Goal: Use online tool/utility: Utilize a website feature to perform a specific function

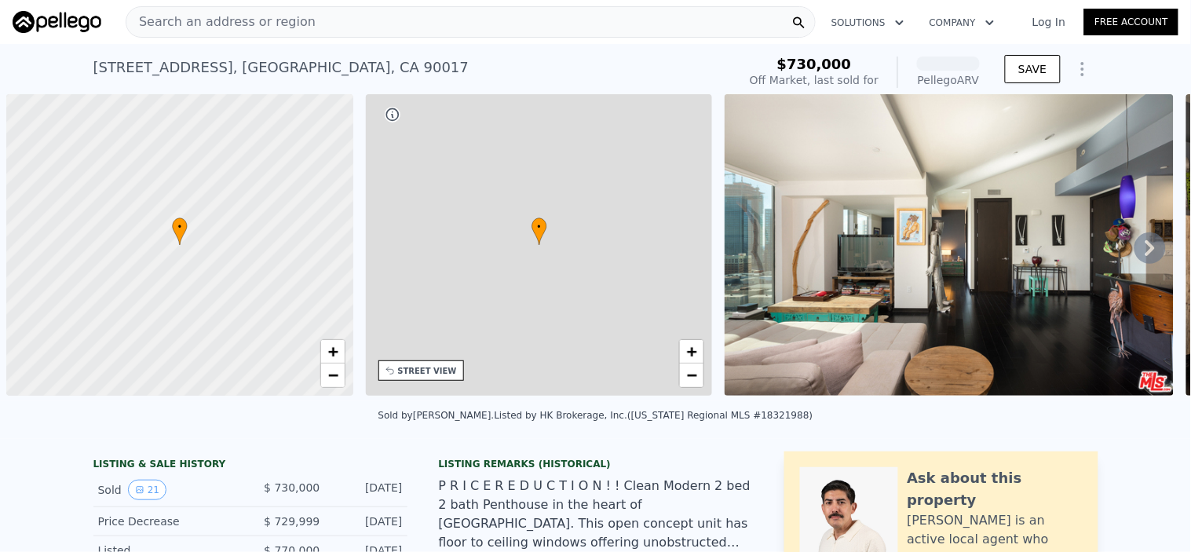
scroll to position [0, 5]
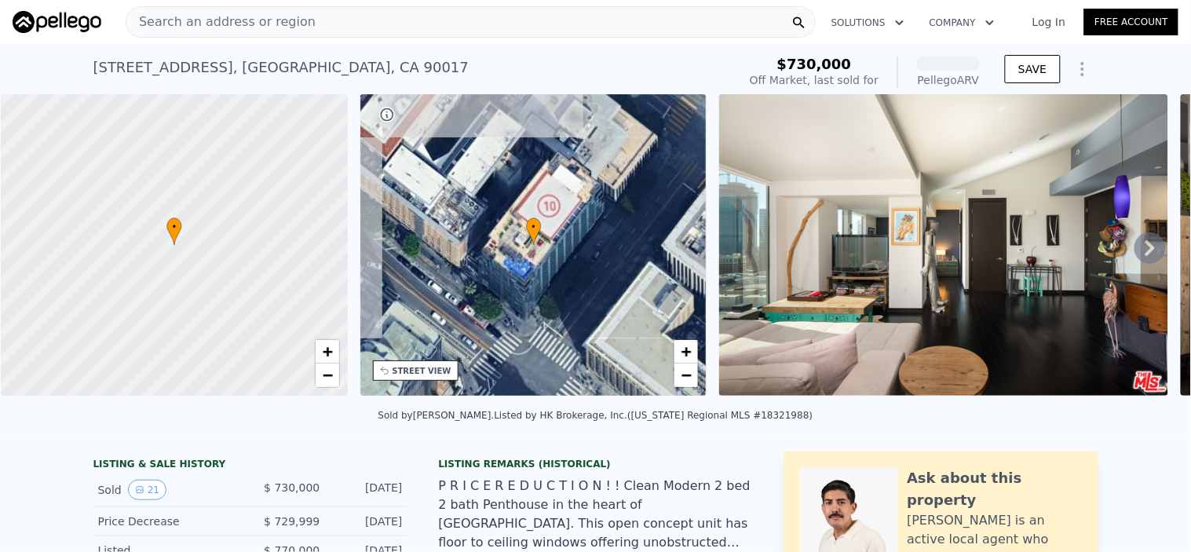
click at [320, 24] on div "Search an address or region" at bounding box center [471, 21] width 690 height 31
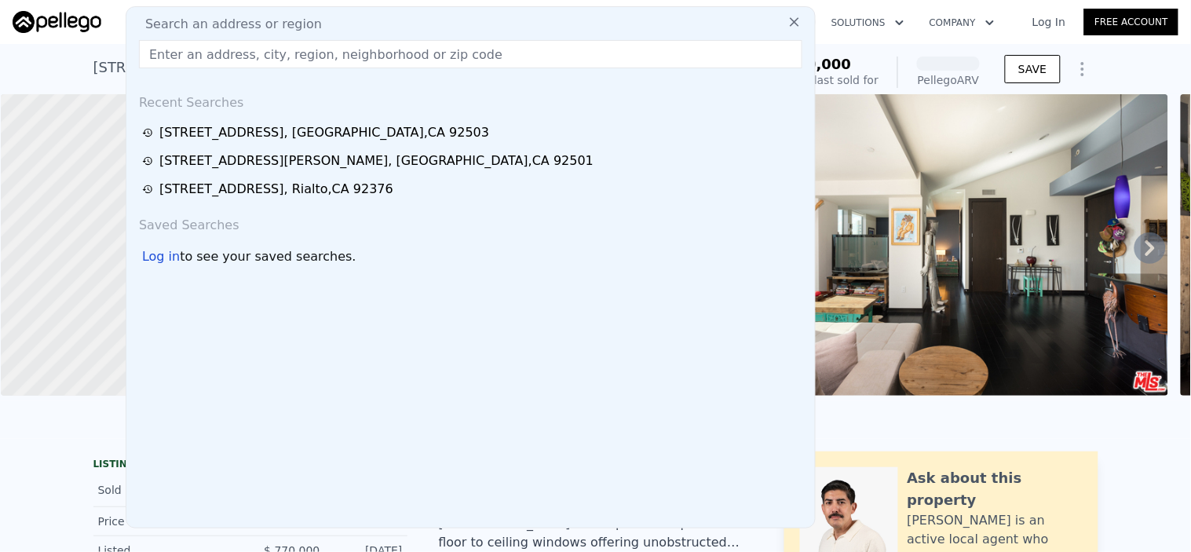
click at [320, 24] on div "Search an address or region" at bounding box center [471, 24] width 676 height 19
click at [320, 22] on div "Search an address or region" at bounding box center [471, 24] width 676 height 19
click at [314, 57] on input "text" at bounding box center [470, 54] width 663 height 28
click at [314, 56] on input "text" at bounding box center [470, 54] width 663 height 28
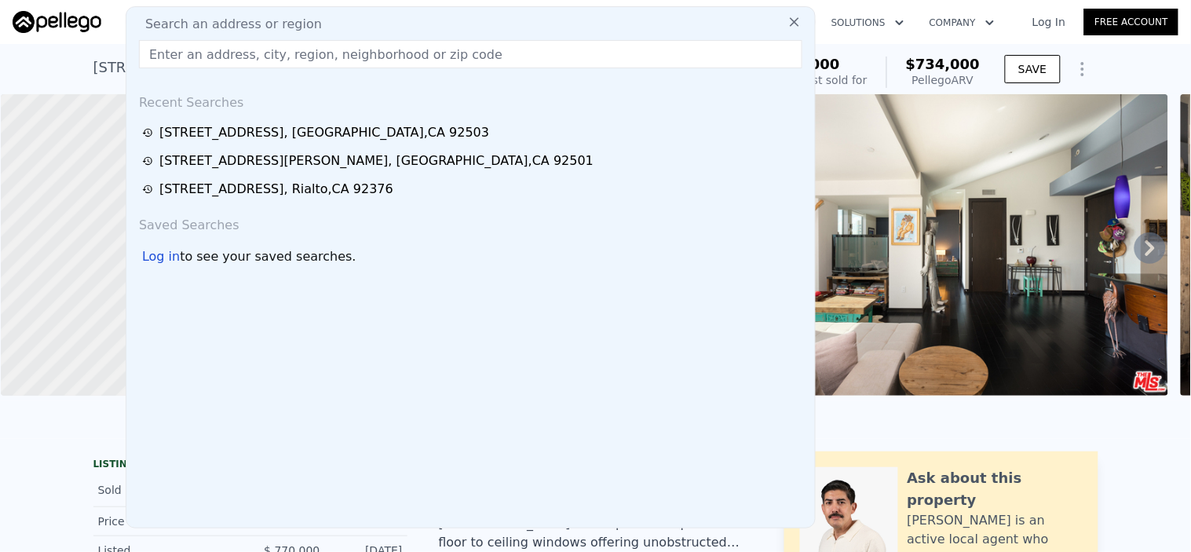
paste input "[STREET_ADDRESS]"
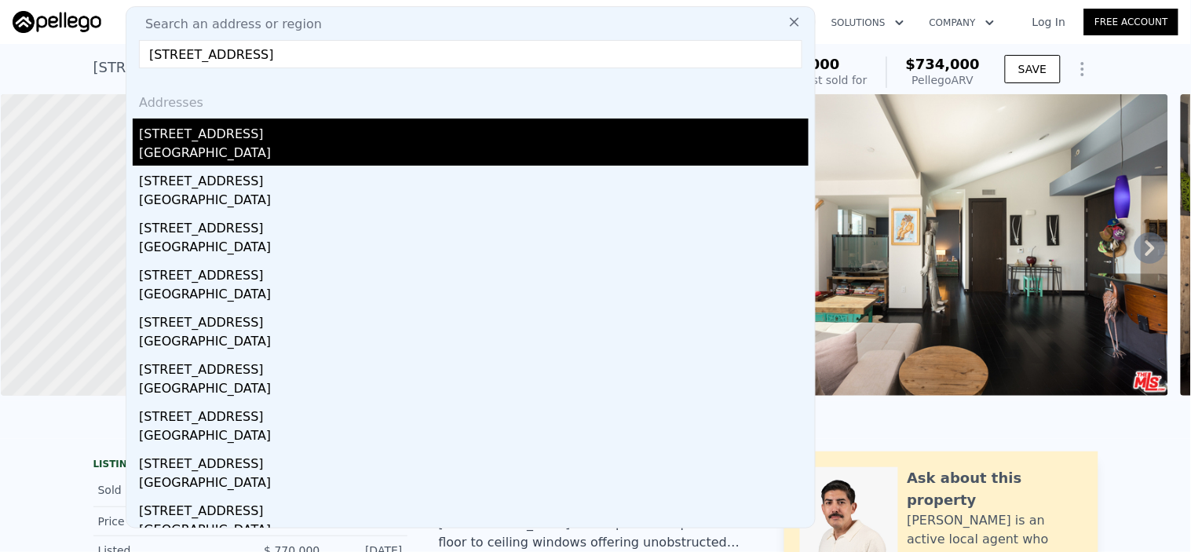
type input "[STREET_ADDRESS]"
click at [288, 136] on div "[STREET_ADDRESS]" at bounding box center [473, 131] width 669 height 25
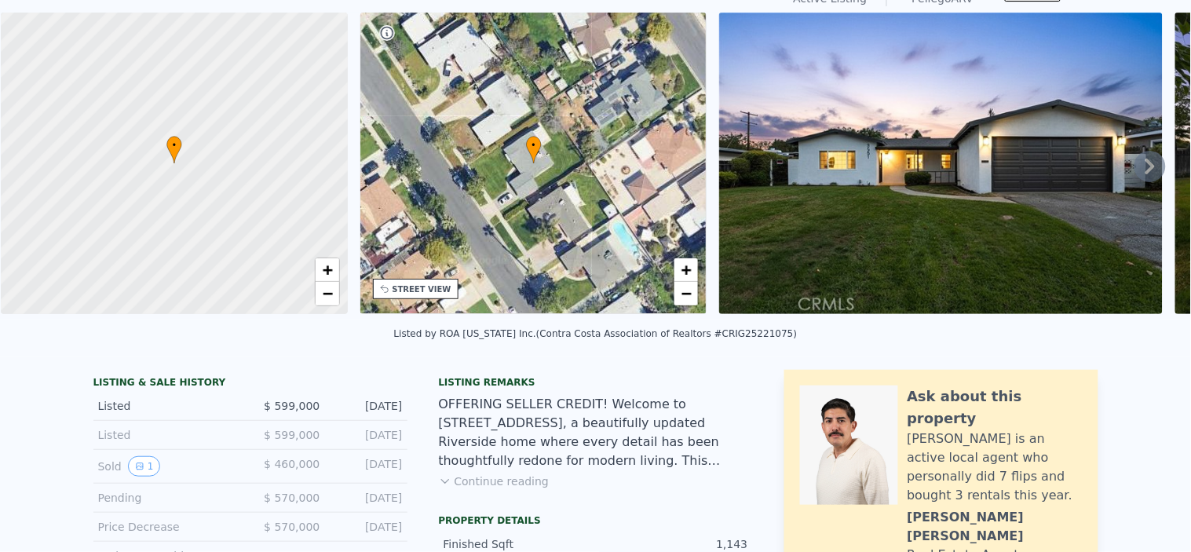
scroll to position [5, 0]
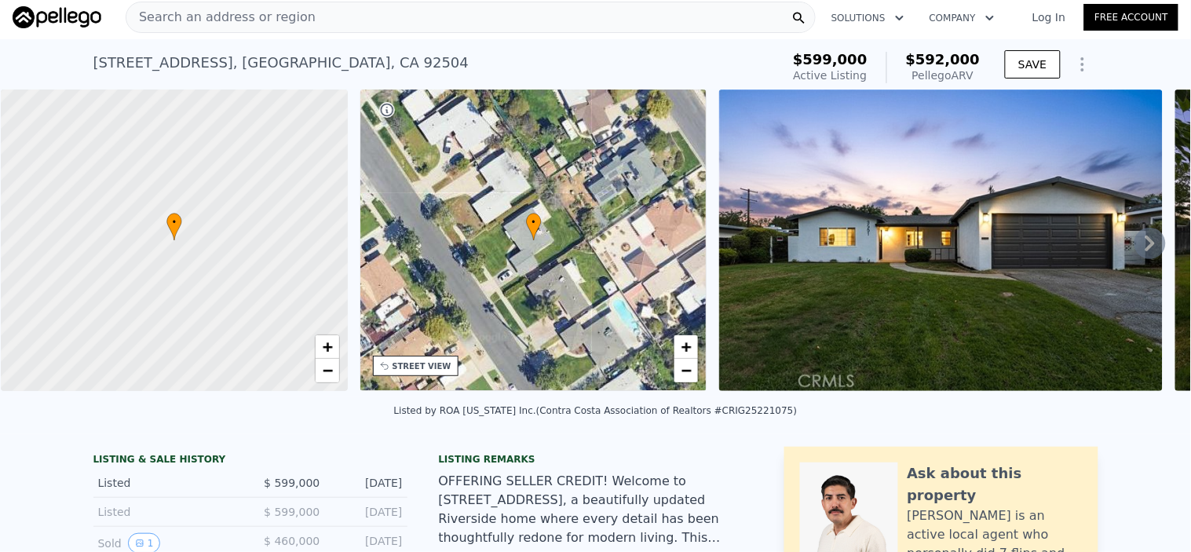
click at [268, 9] on div "Search an address or region" at bounding box center [220, 17] width 189 height 30
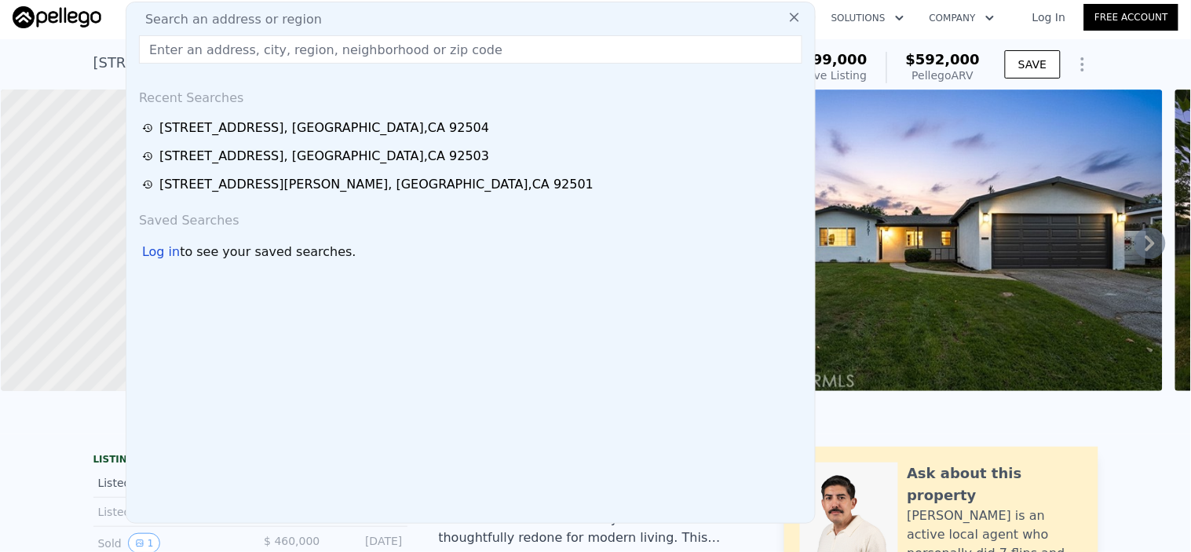
click at [205, 52] on input "text" at bounding box center [470, 49] width 663 height 28
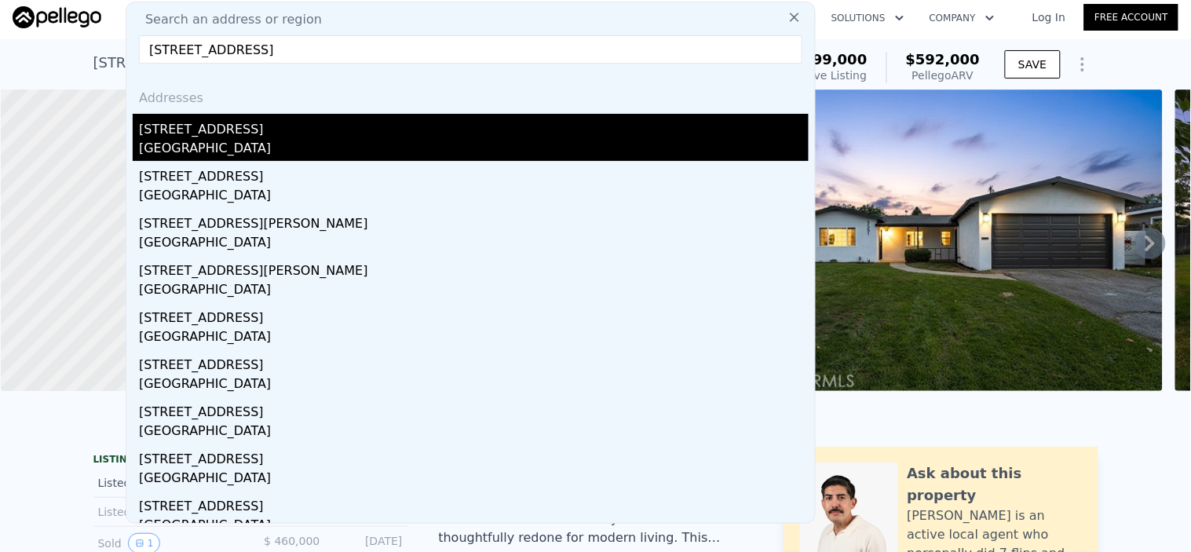
type input "[STREET_ADDRESS]"
click at [214, 129] on div "[STREET_ADDRESS]" at bounding box center [473, 126] width 669 height 25
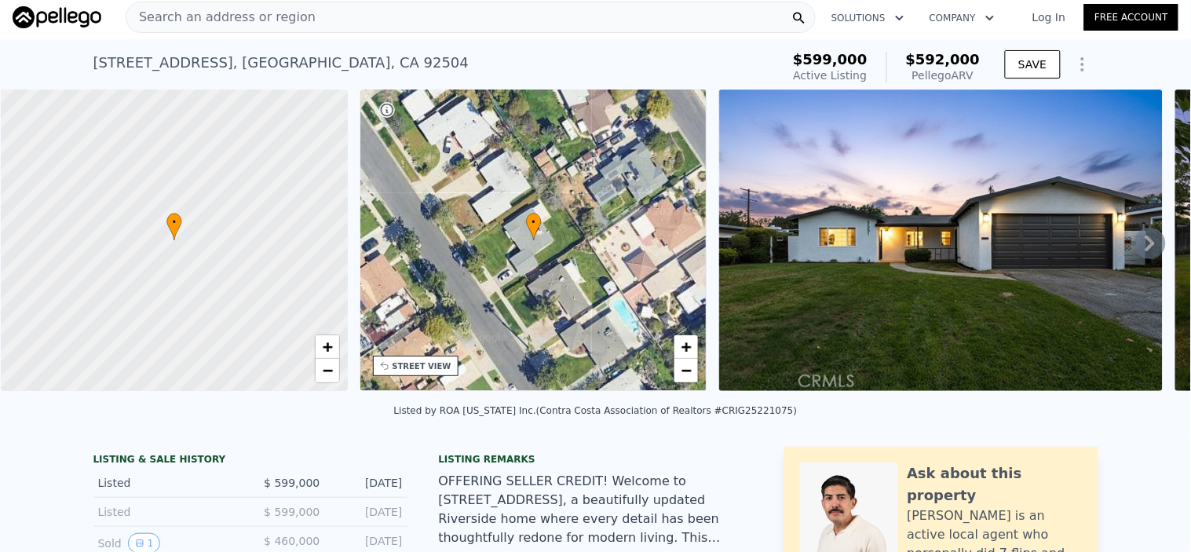
type input "1064"
type input "1527"
type input "5750"
type input "9450"
type input "$ 580,000"
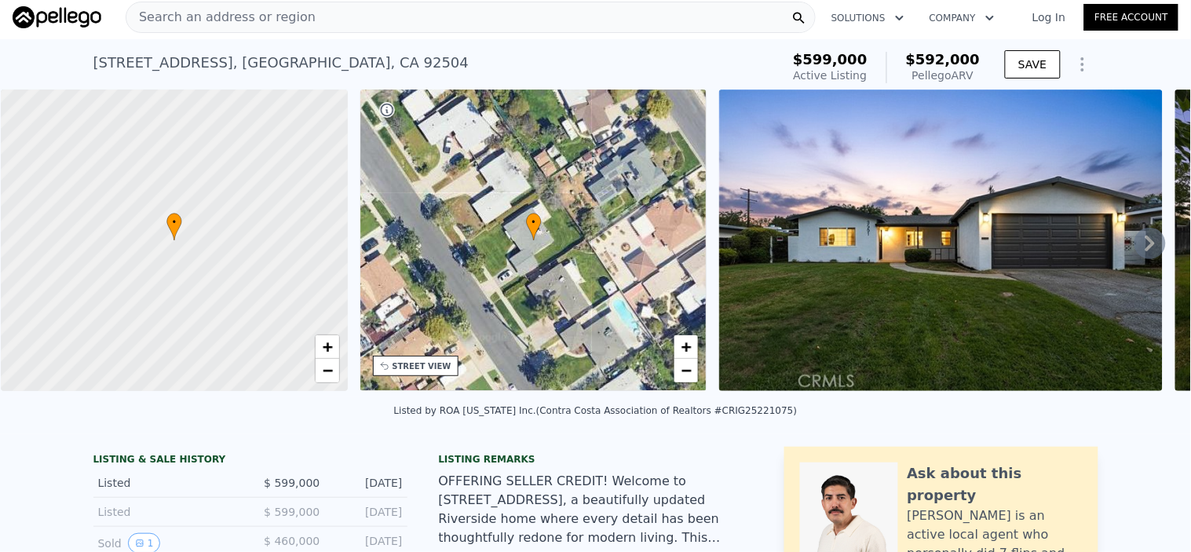
type input "$ 18,479"
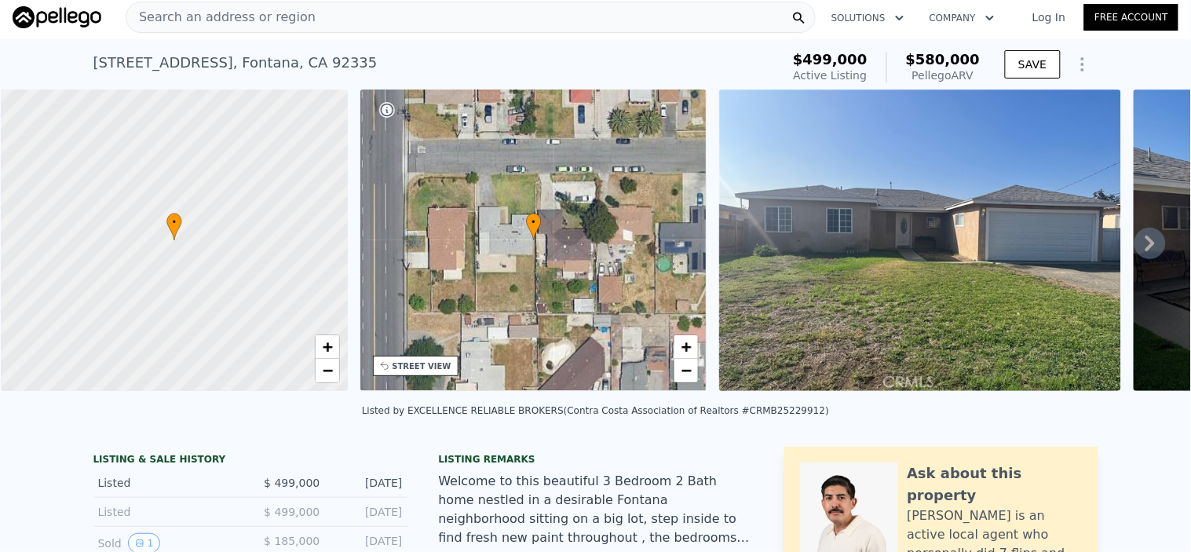
click at [1139, 243] on icon at bounding box center [1149, 243] width 31 height 31
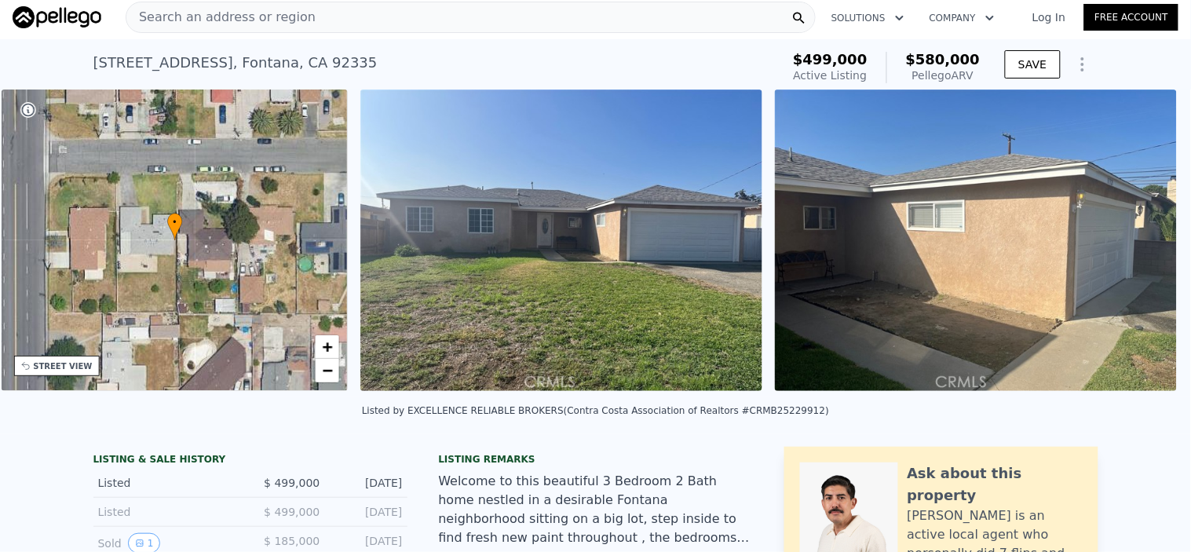
scroll to position [0, 365]
click at [1140, 256] on icon at bounding box center [1149, 243] width 31 height 31
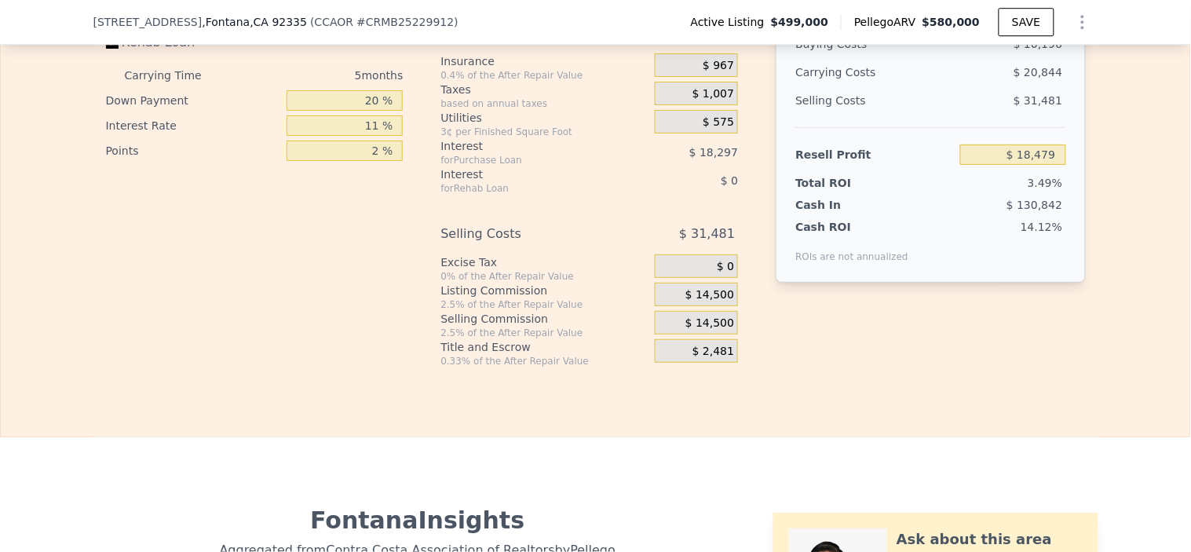
scroll to position [2523, 0]
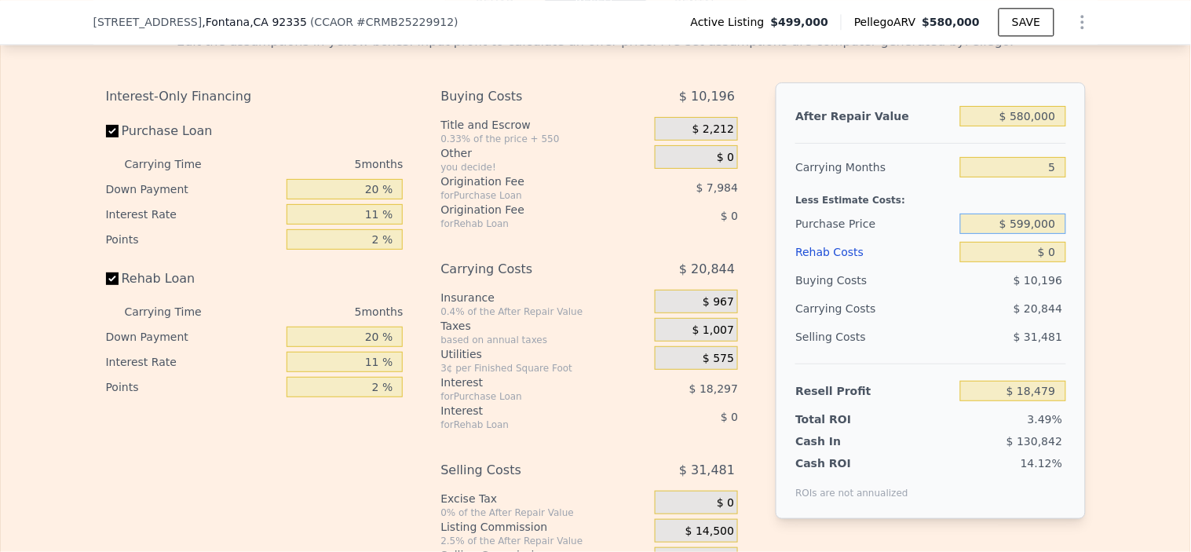
drag, startPoint x: 1005, startPoint y: 248, endPoint x: 1190, endPoint y: 239, distance: 184.6
click at [1190, 239] on div "Search an address or region Solutions Company Open main menu Log In Free Accoun…" at bounding box center [595, 276] width 1191 height 552
type input "$ 9"
type input "$ 499,000"
click at [1053, 262] on input "$ 0" at bounding box center [1012, 252] width 105 height 20
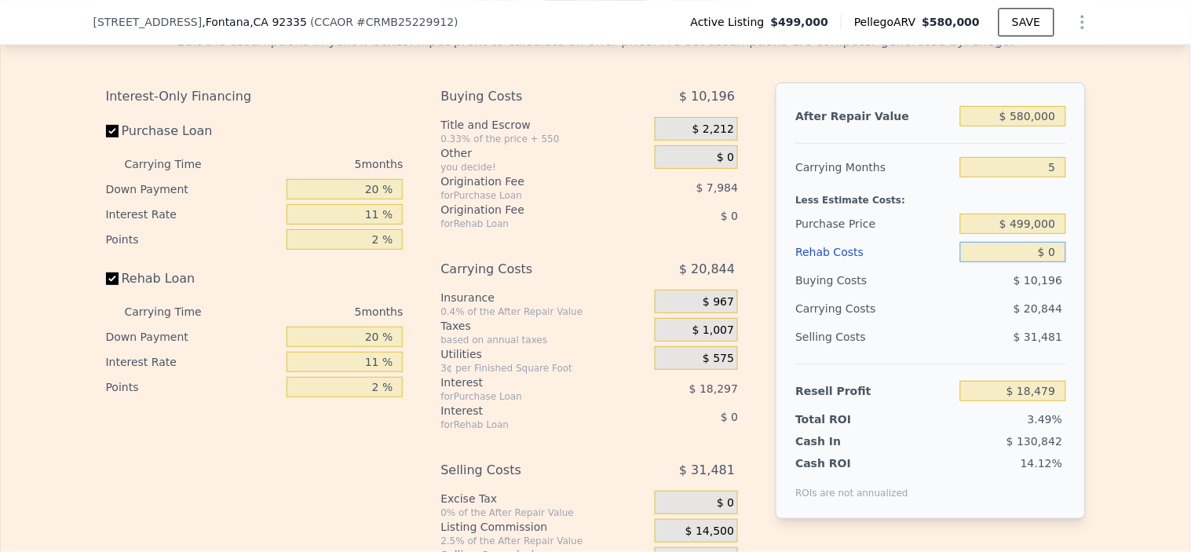
click at [1049, 262] on input "$ 0" at bounding box center [1012, 252] width 105 height 20
type input "$ 5,000"
type input "$ 13,214"
type input "$ 50,000"
type input "-$ 34,156"
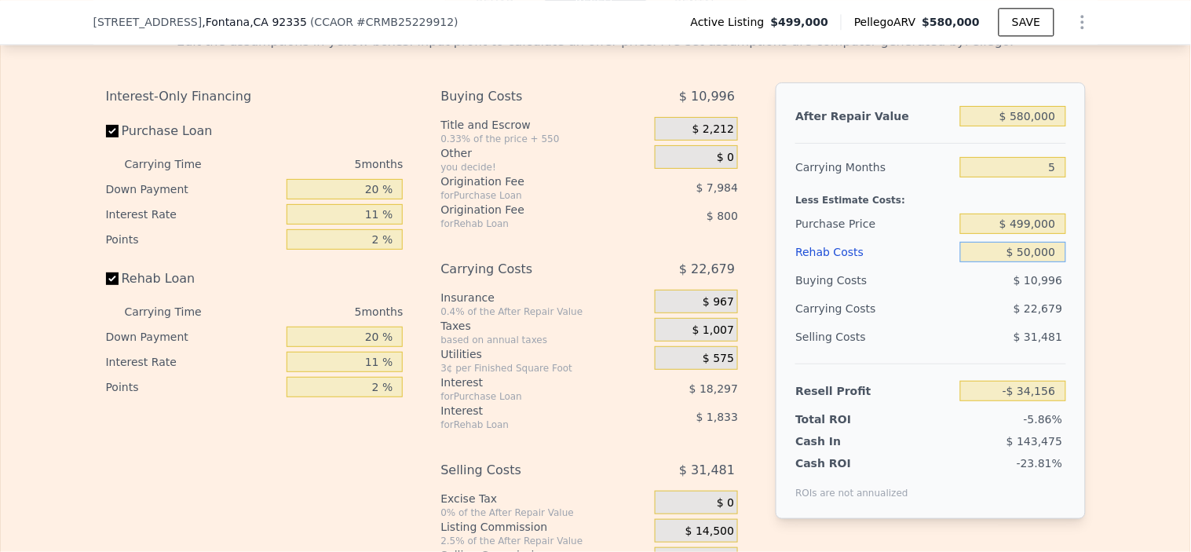
type input "$ 50,000"
click at [966, 294] on div "$ 10,996" at bounding box center [1013, 280] width 106 height 28
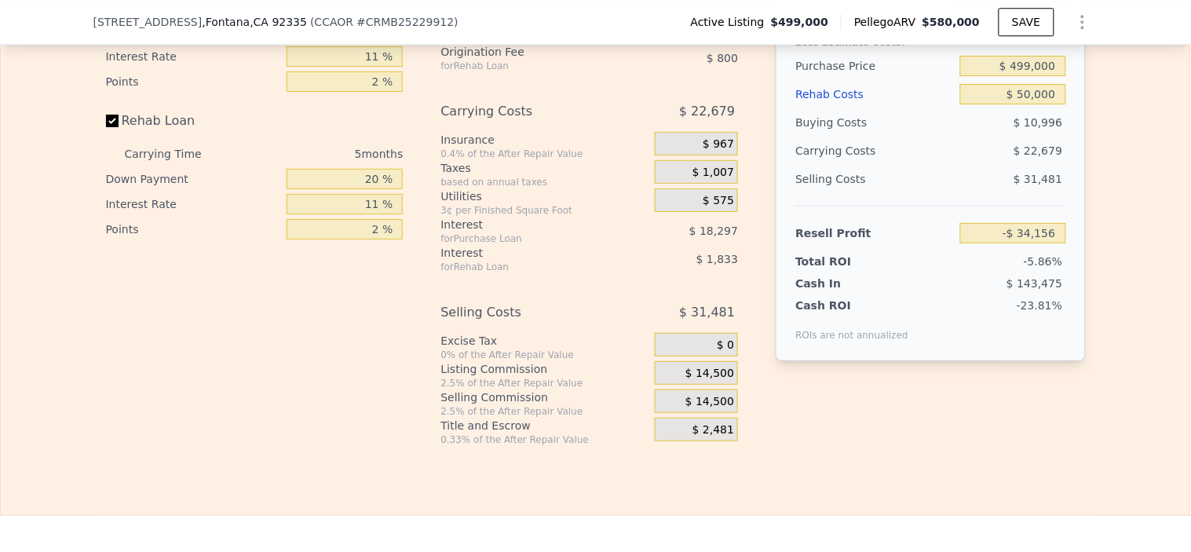
scroll to position [2698, 0]
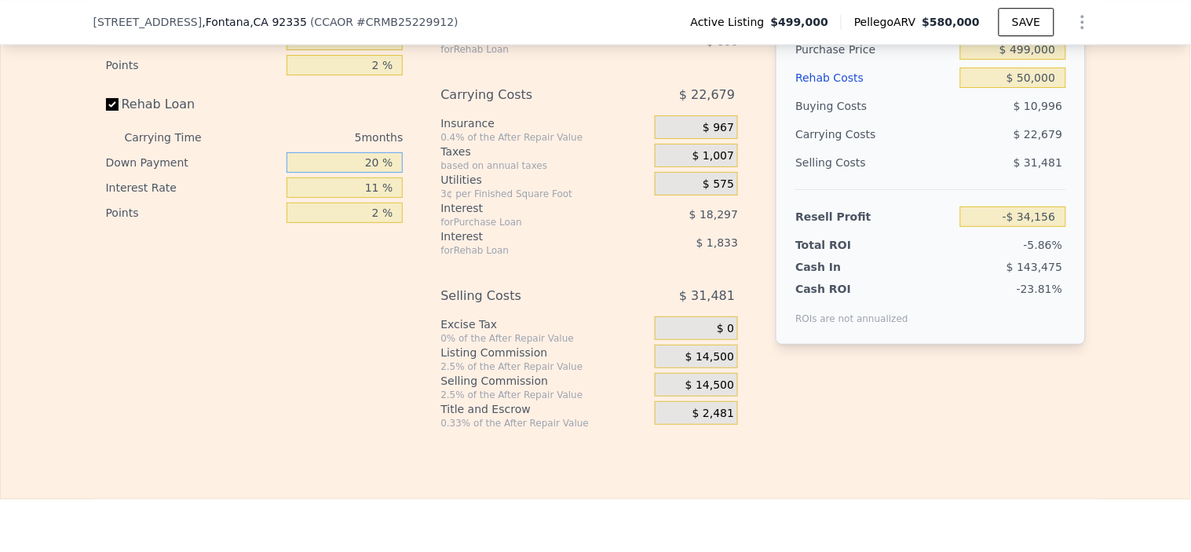
drag, startPoint x: 339, startPoint y: 192, endPoint x: 508, endPoint y: 194, distance: 168.8
click at [508, 194] on div "Interest-Only Financing Purchase Loan Carrying Time 5 months Down Payment 20 % …" at bounding box center [596, 168] width 980 height 521
type input "10 %"
type input "-$ 34,486"
type input "10 %"
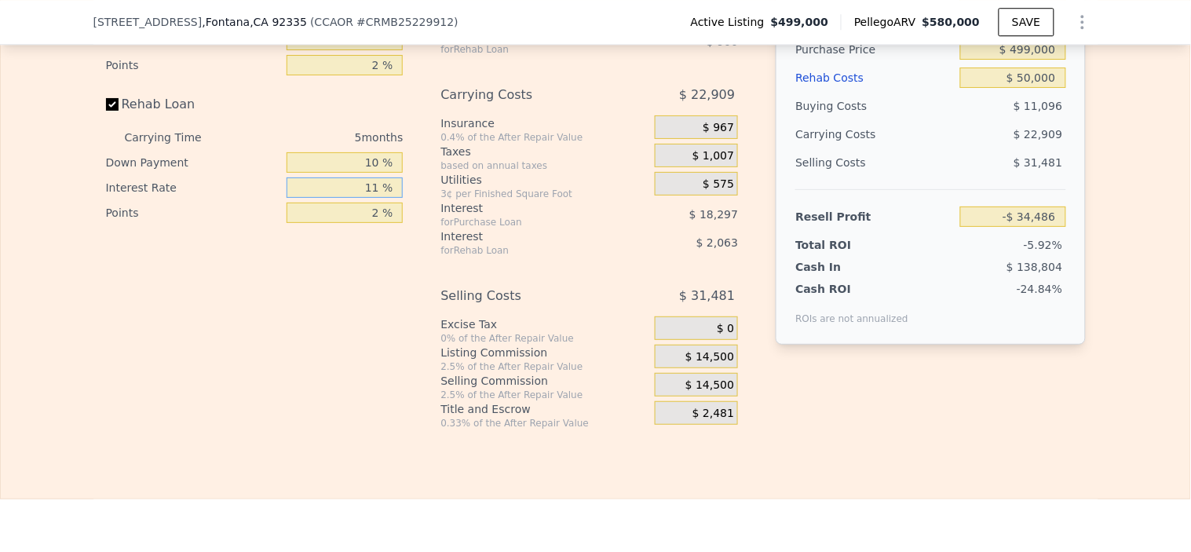
drag, startPoint x: 347, startPoint y: 208, endPoint x: 637, endPoint y: 233, distance: 291.5
click at [581, 243] on div "Interest-Only Financing Purchase Loan Carrying Time 5 months Down Payment 20 % …" at bounding box center [596, 168] width 980 height 521
type input "10 %"
type input "-$ 34,296"
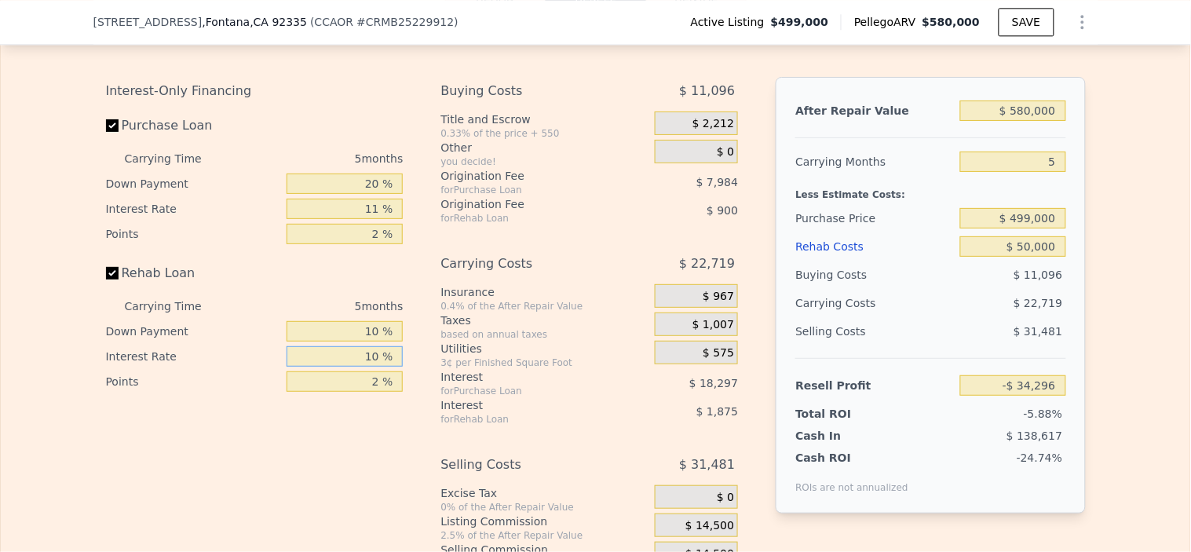
scroll to position [2523, 0]
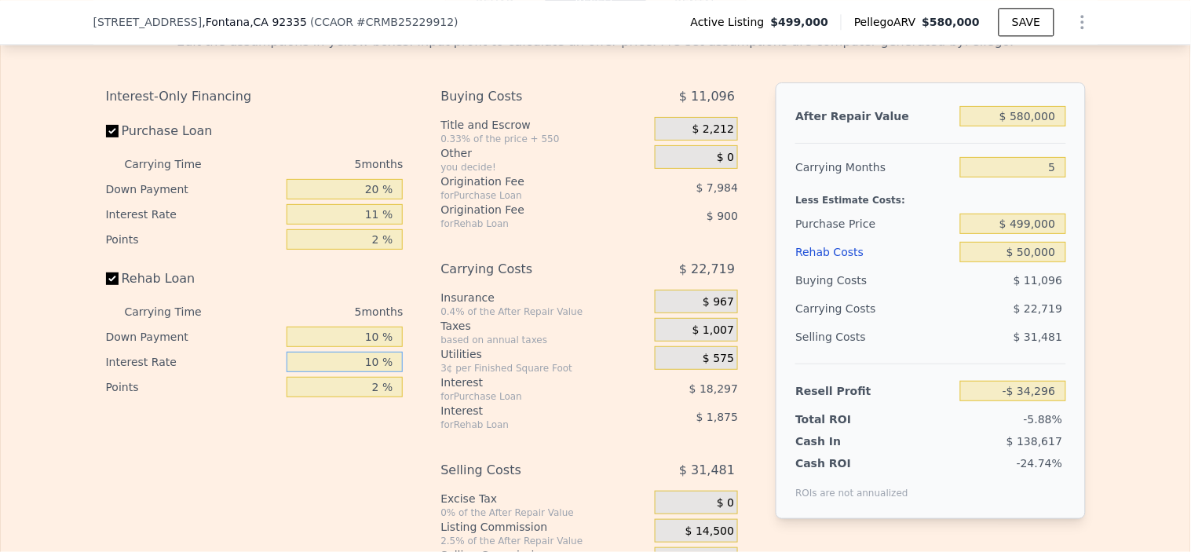
type input "10 %"
drag, startPoint x: 356, startPoint y: 220, endPoint x: 578, endPoint y: 218, distance: 221.3
click at [474, 223] on div "Interest-Only Financing Purchase Loan Carrying Time 5 months Down Payment 20 % …" at bounding box center [596, 342] width 980 height 521
type input "10 %"
type input "-$ 37,584"
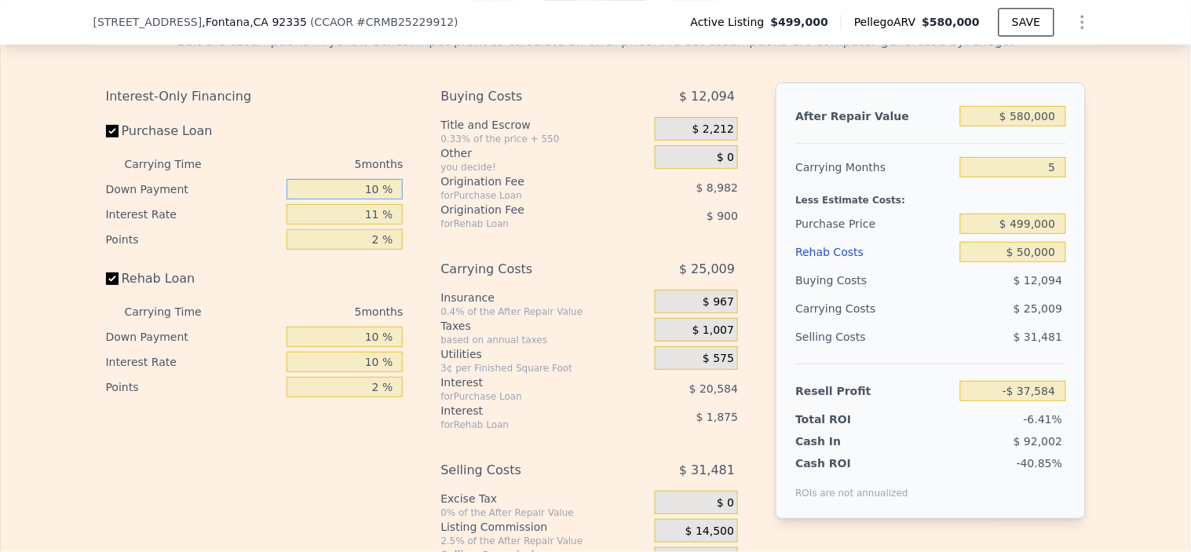
type input "10 %"
drag, startPoint x: 345, startPoint y: 245, endPoint x: 592, endPoint y: 243, distance: 246.5
click at [498, 243] on div "Interest-Only Financing Purchase Loan Carrying Time 5 months Down Payment 10 % …" at bounding box center [596, 342] width 980 height 521
type input "10 %"
type input "-$ 35,714"
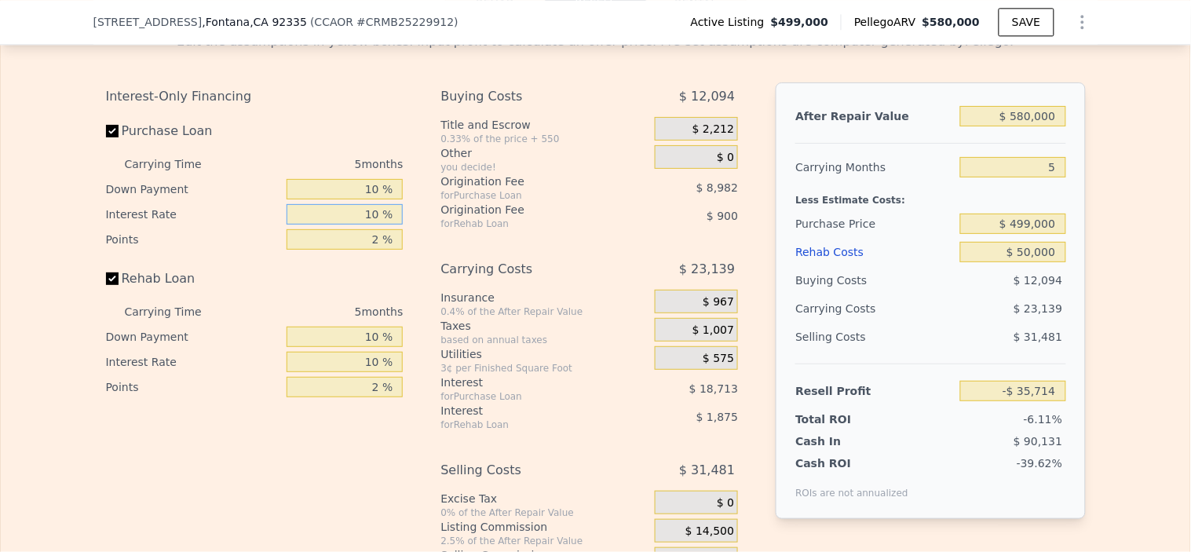
type input "10 %"
click at [418, 286] on div "Interest-Only Financing Purchase Loan Carrying Time 5 months Down Payment 10 % …" at bounding box center [596, 342] width 980 height 521
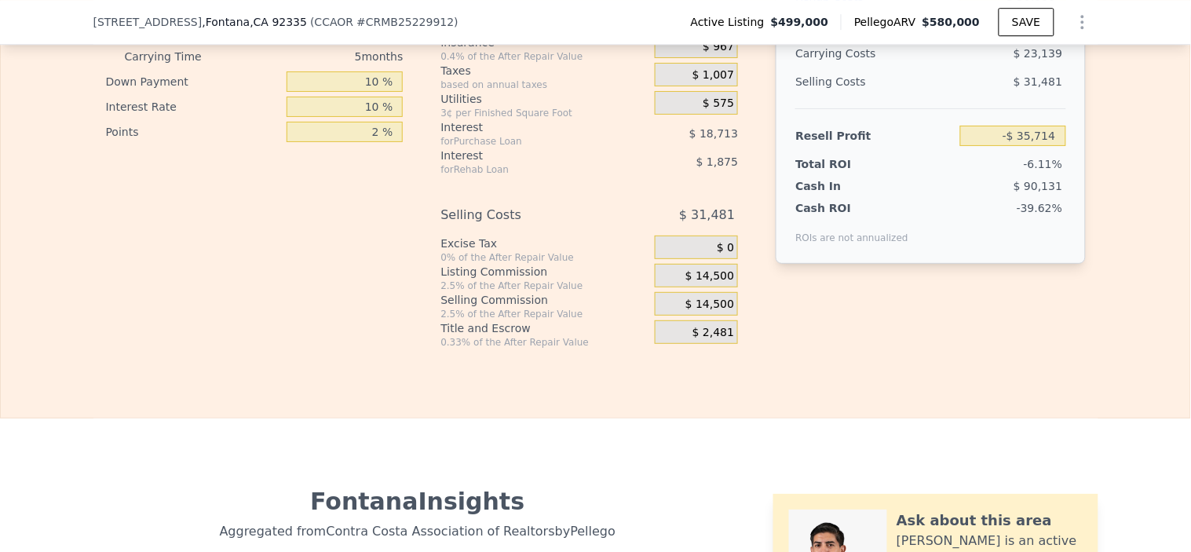
scroll to position [2785, 0]
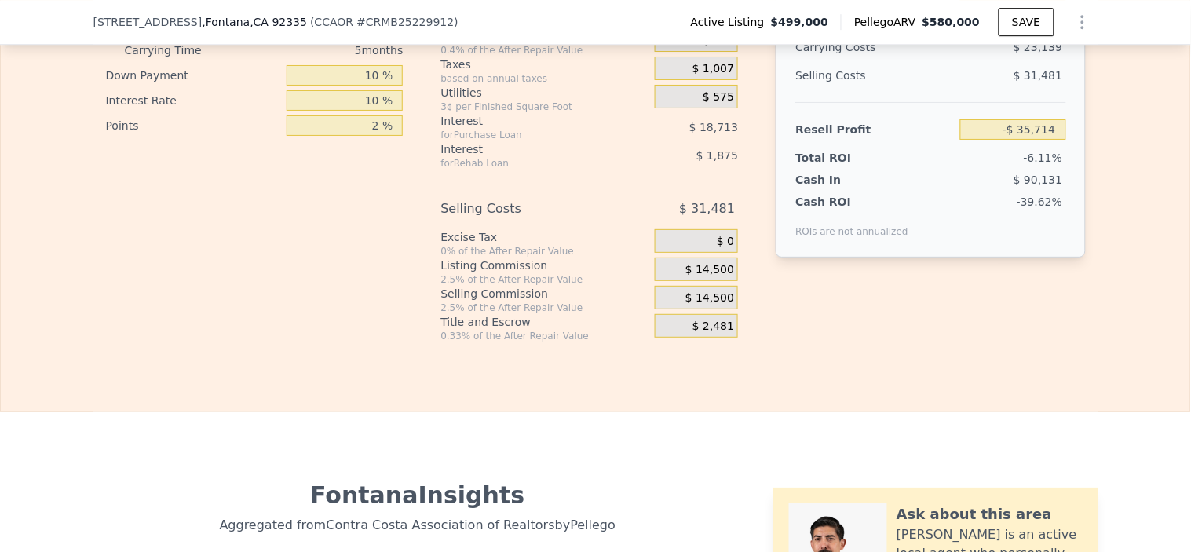
click at [695, 277] on span "$ 14,500" at bounding box center [709, 270] width 49 height 14
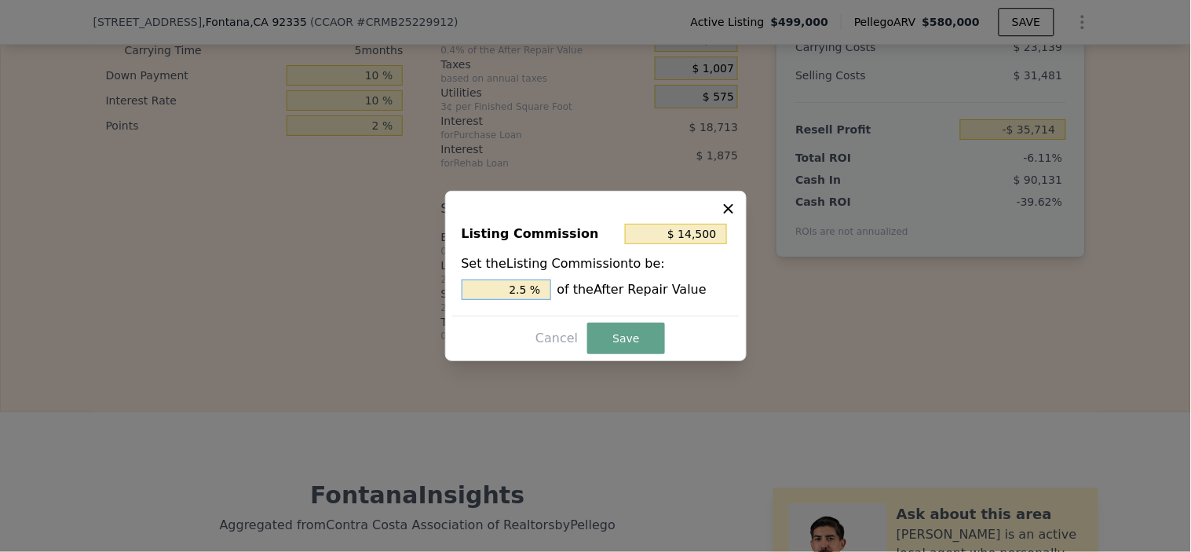
drag, startPoint x: 495, startPoint y: 290, endPoint x: 1190, endPoint y: 285, distance: 694.6
click at [797, 301] on div "​ Listing Commission $ 14,500 Set the Listing Commission to be: 2.5 % of the Af…" at bounding box center [595, 276] width 1191 height 552
type input "$ 5,800"
type input "1 %"
click at [615, 323] on button "Save" at bounding box center [625, 338] width 77 height 31
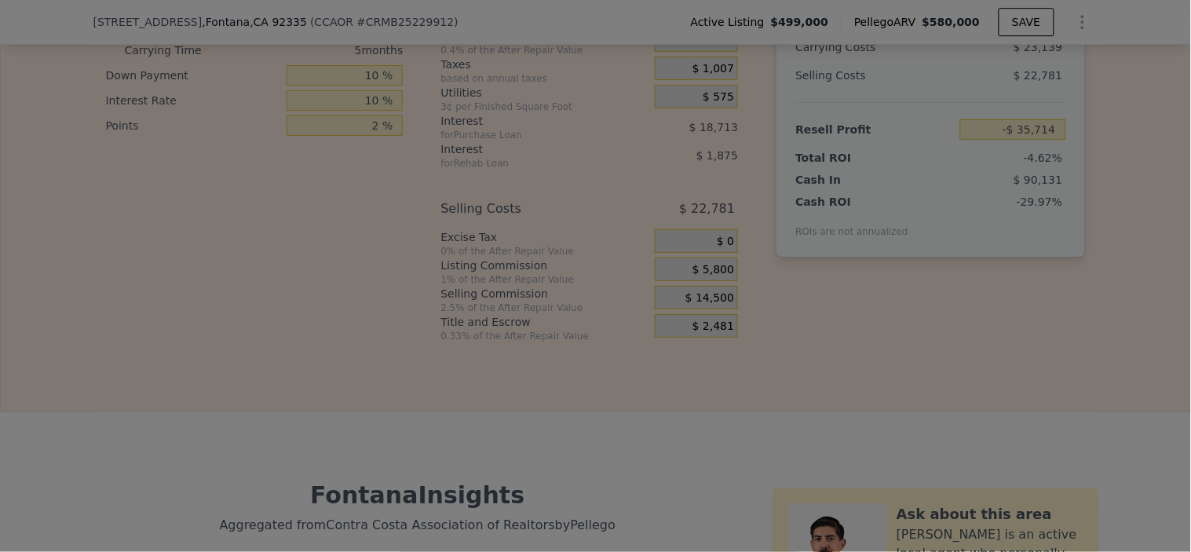
type input "-$ 27,014"
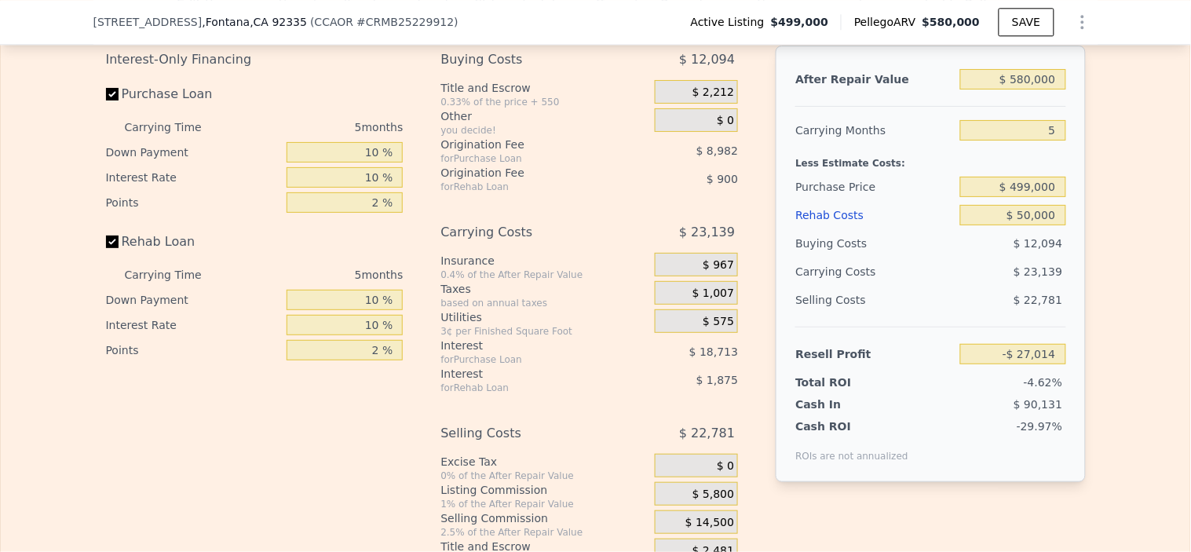
scroll to position [2523, 0]
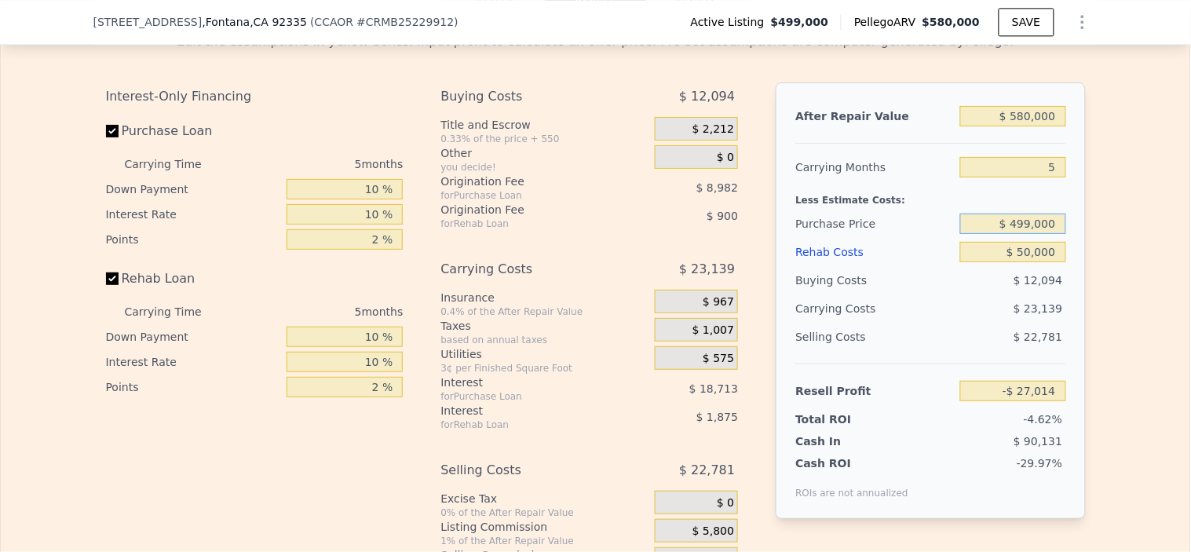
drag, startPoint x: 1009, startPoint y: 250, endPoint x: 1190, endPoint y: 254, distance: 181.4
click at [1190, 254] on div "Search an address or region Solutions Company Open main menu Log In Free Accoun…" at bounding box center [595, 276] width 1191 height 552
drag, startPoint x: 1053, startPoint y: 253, endPoint x: 971, endPoint y: 244, distance: 82.9
click at [971, 234] on input "$ 499,000" at bounding box center [1012, 223] width 105 height 20
type input "$ 430,000"
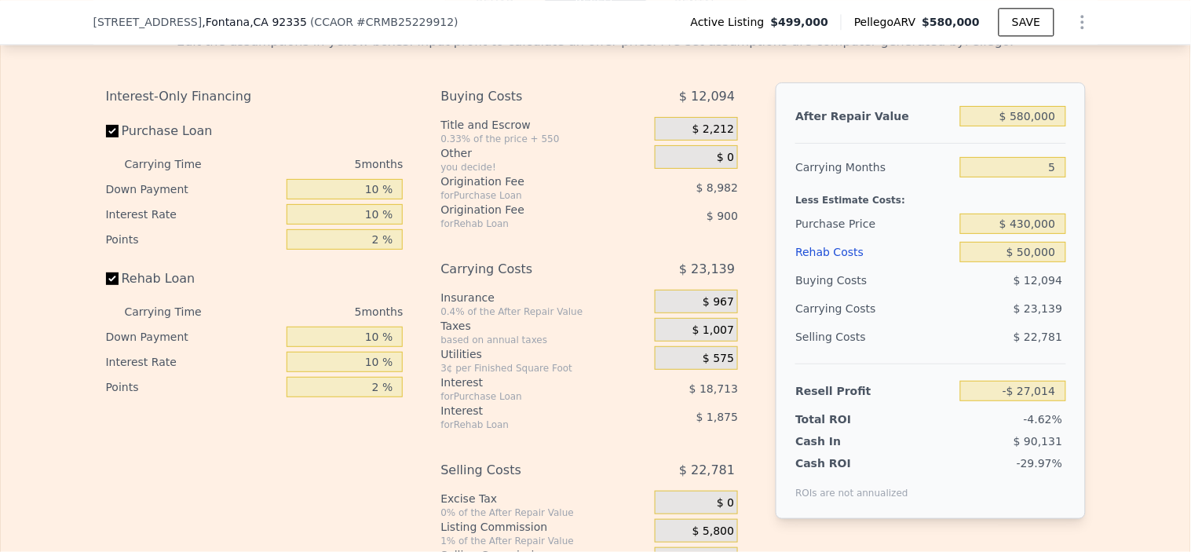
click at [950, 323] on div "$ 23,139" at bounding box center [983, 308] width 166 height 28
type input "$ 46,048"
